Goal: Transaction & Acquisition: Download file/media

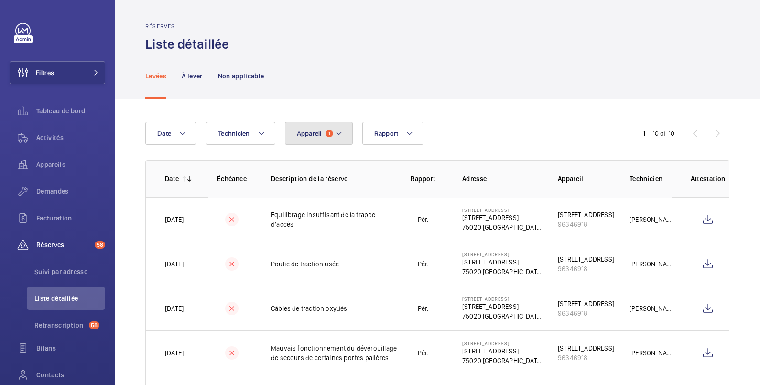
click at [306, 134] on span "Appareil" at bounding box center [309, 133] width 25 height 8
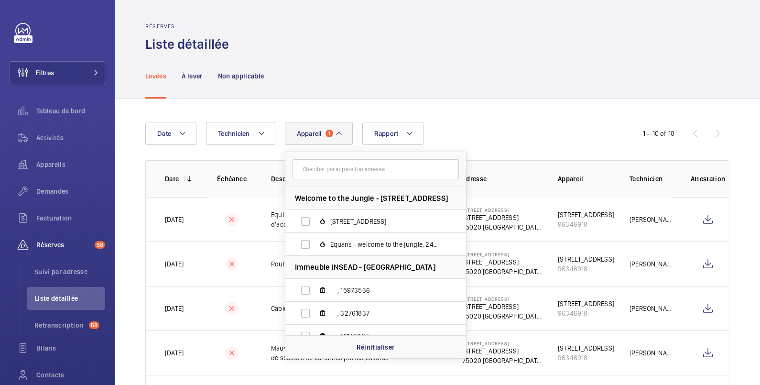
click at [327, 173] on input "text" at bounding box center [375, 169] width 166 height 20
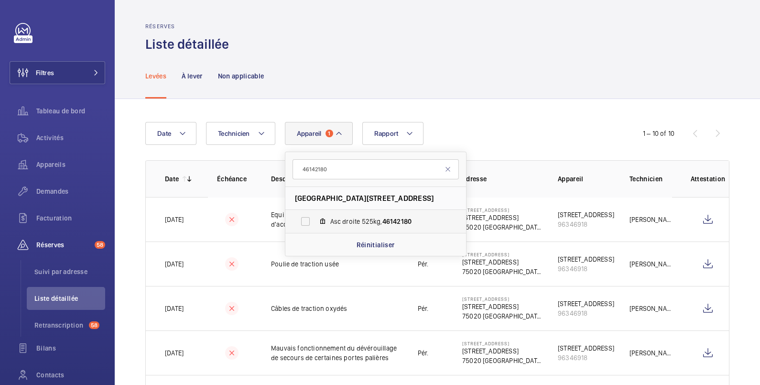
type input "46142180"
click at [306, 224] on label "Asc droite 525kg, 46142180" at bounding box center [367, 221] width 165 height 23
click at [306, 224] on input "Asc droite 525kg, 46142180" at bounding box center [305, 221] width 19 height 19
checkbox input "true"
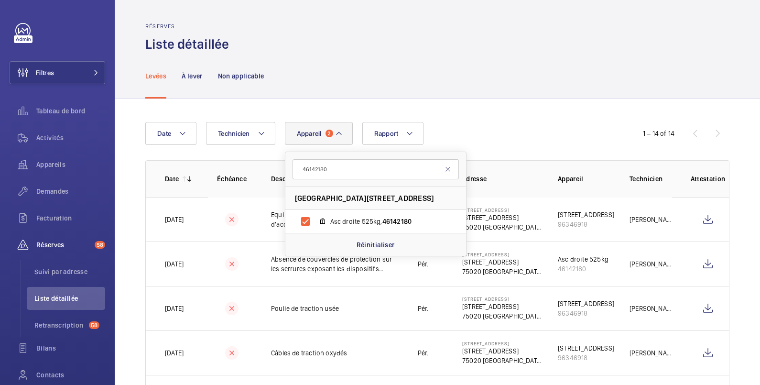
click at [464, 53] on div "Levées À lever Non applicable" at bounding box center [437, 75] width 584 height 45
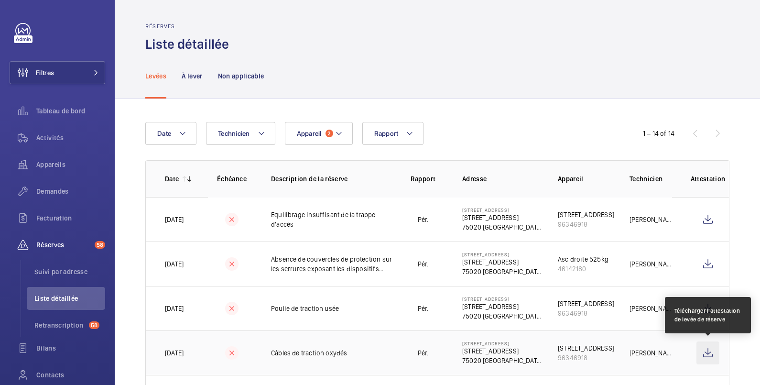
click at [708, 352] on wm-front-icon-button at bounding box center [707, 352] width 23 height 23
